Goal: Task Accomplishment & Management: Manage account settings

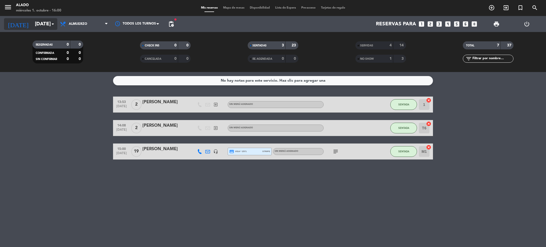
click at [51, 23] on icon "arrow_drop_down" at bounding box center [53, 24] width 6 height 6
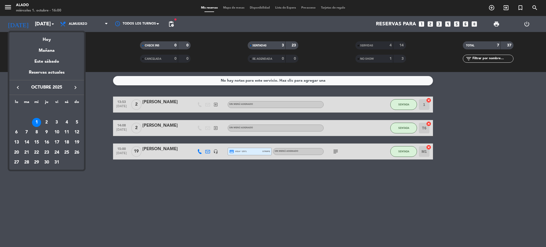
click at [72, 86] on button "keyboard_arrow_right" at bounding box center [76, 87] width 10 height 7
click at [45, 153] on div "27" at bounding box center [46, 152] width 9 height 9
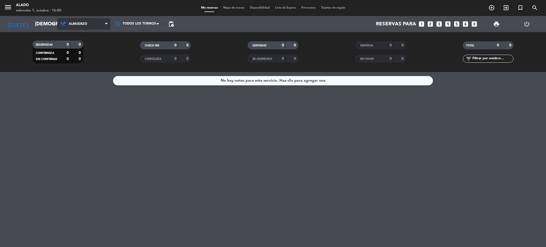
drag, startPoint x: 106, startPoint y: 19, endPoint x: 100, endPoint y: 32, distance: 14.5
click at [106, 20] on span "Almuerzo" at bounding box center [83, 24] width 53 height 12
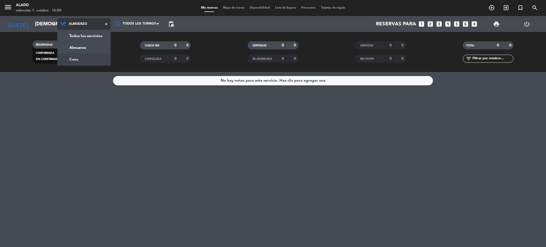
click at [91, 59] on div "menu Alado [DATE] 1. octubre - 16:00 Mis reservas Mapa de mesas Disponibilidad …" at bounding box center [273, 36] width 546 height 72
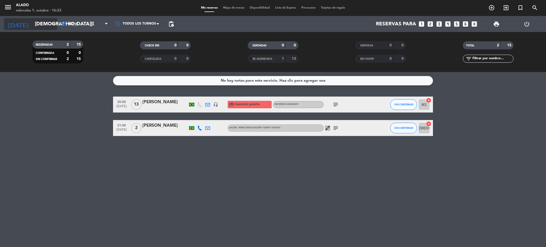
click at [41, 29] on input "[DEMOGRAPHIC_DATA][DATE]" at bounding box center [64, 23] width 64 height 11
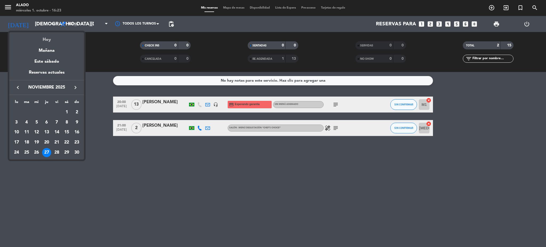
click at [45, 38] on div "Hoy" at bounding box center [46, 37] width 75 height 11
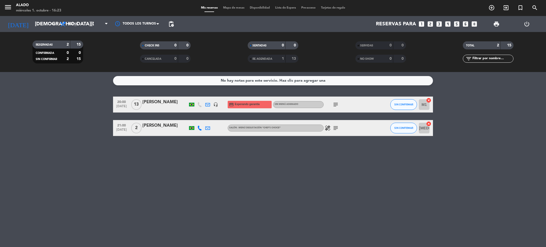
type input "[DATE]"
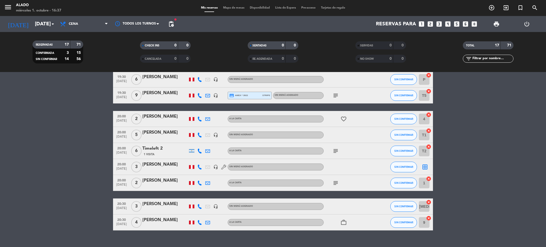
scroll to position [170, 0]
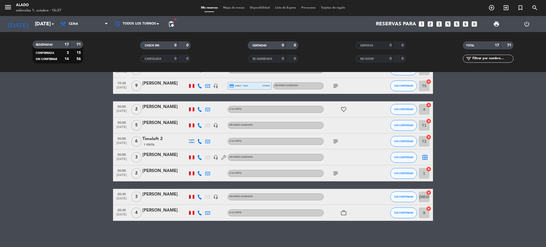
click at [425, 158] on icon "border_all" at bounding box center [425, 157] width 6 height 6
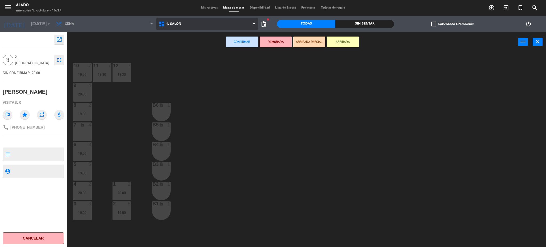
click at [175, 29] on span "1. Salón" at bounding box center [207, 24] width 103 height 12
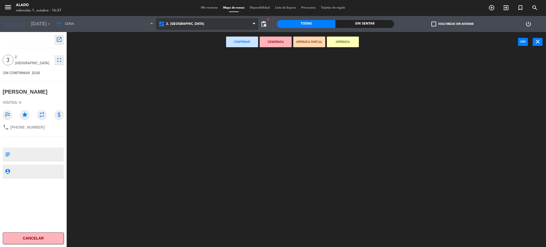
click at [178, 50] on ng-component "menu Alado [DATE] 1. octubre - 16:37 Mis reservas Mapa de mesas Disponibilidad …" at bounding box center [273, 124] width 546 height 248
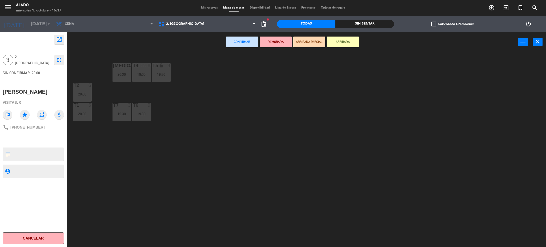
click at [258, 120] on div "[MEDICAL_DATA] 3 20:30 T4 3 19:00 T5 lock 9 19:30 T2 6 20:00 T7 3 19:30 T6 9 19…" at bounding box center [309, 151] width 474 height 195
click at [541, 41] on button "close" at bounding box center [538, 42] width 10 height 8
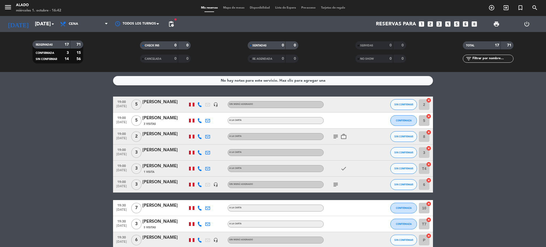
click at [336, 135] on icon "subject" at bounding box center [335, 136] width 6 height 6
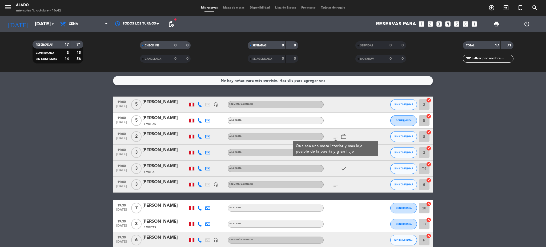
click at [336, 135] on icon "subject" at bounding box center [335, 136] width 6 height 6
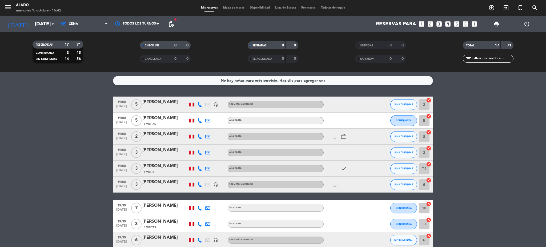
click at [336, 182] on icon "subject" at bounding box center [335, 184] width 6 height 6
click at [336, 181] on icon "subject" at bounding box center [335, 184] width 6 height 6
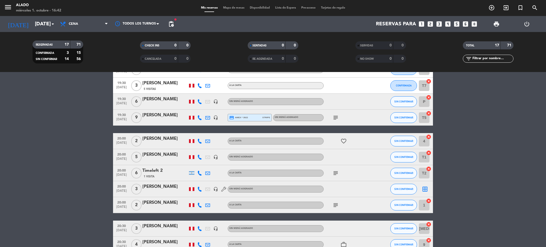
scroll to position [142, 0]
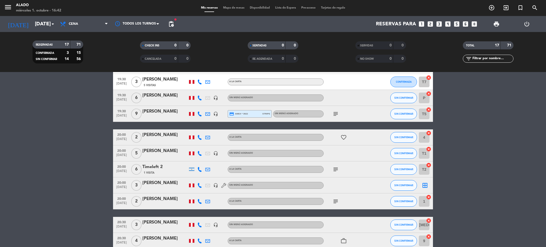
click at [335, 168] on icon "subject" at bounding box center [335, 169] width 6 height 6
click at [335, 167] on icon "subject" at bounding box center [335, 169] width 6 height 6
click at [335, 199] on icon "subject" at bounding box center [335, 201] width 6 height 6
click at [335, 198] on icon "subject" at bounding box center [335, 201] width 6 height 6
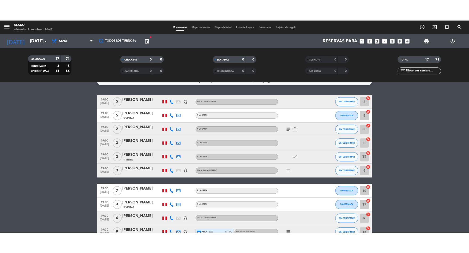
scroll to position [0, 0]
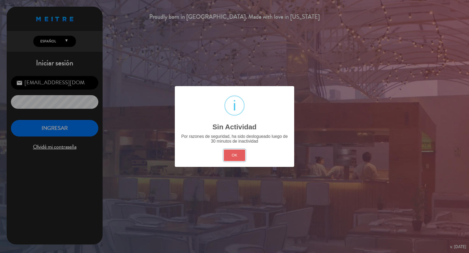
click at [230, 151] on button "OK" at bounding box center [235, 155] width 22 height 11
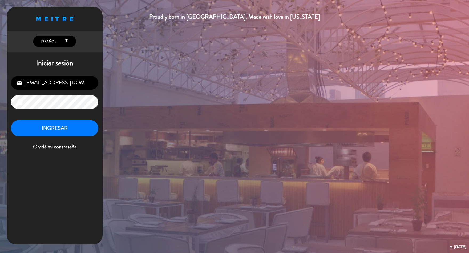
click at [55, 140] on div "INGRESAR Olvidé mi contraseña" at bounding box center [54, 135] width 87 height 31
click at [45, 125] on button "INGRESAR" at bounding box center [54, 128] width 87 height 17
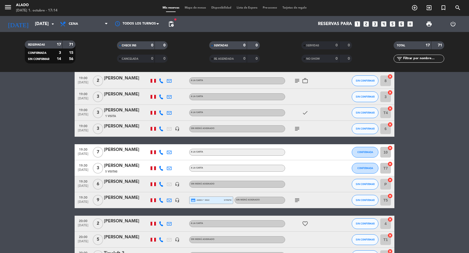
scroll to position [65, 0]
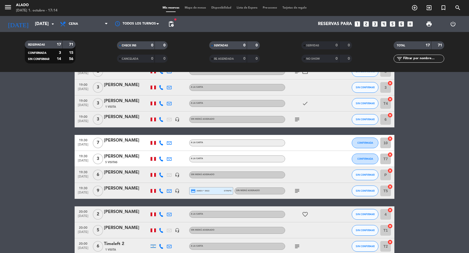
click at [298, 190] on icon "subject" at bounding box center [297, 191] width 6 height 6
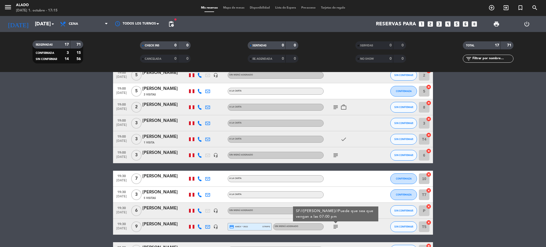
scroll to position [0, 0]
